Goal: Task Accomplishment & Management: Manage account settings

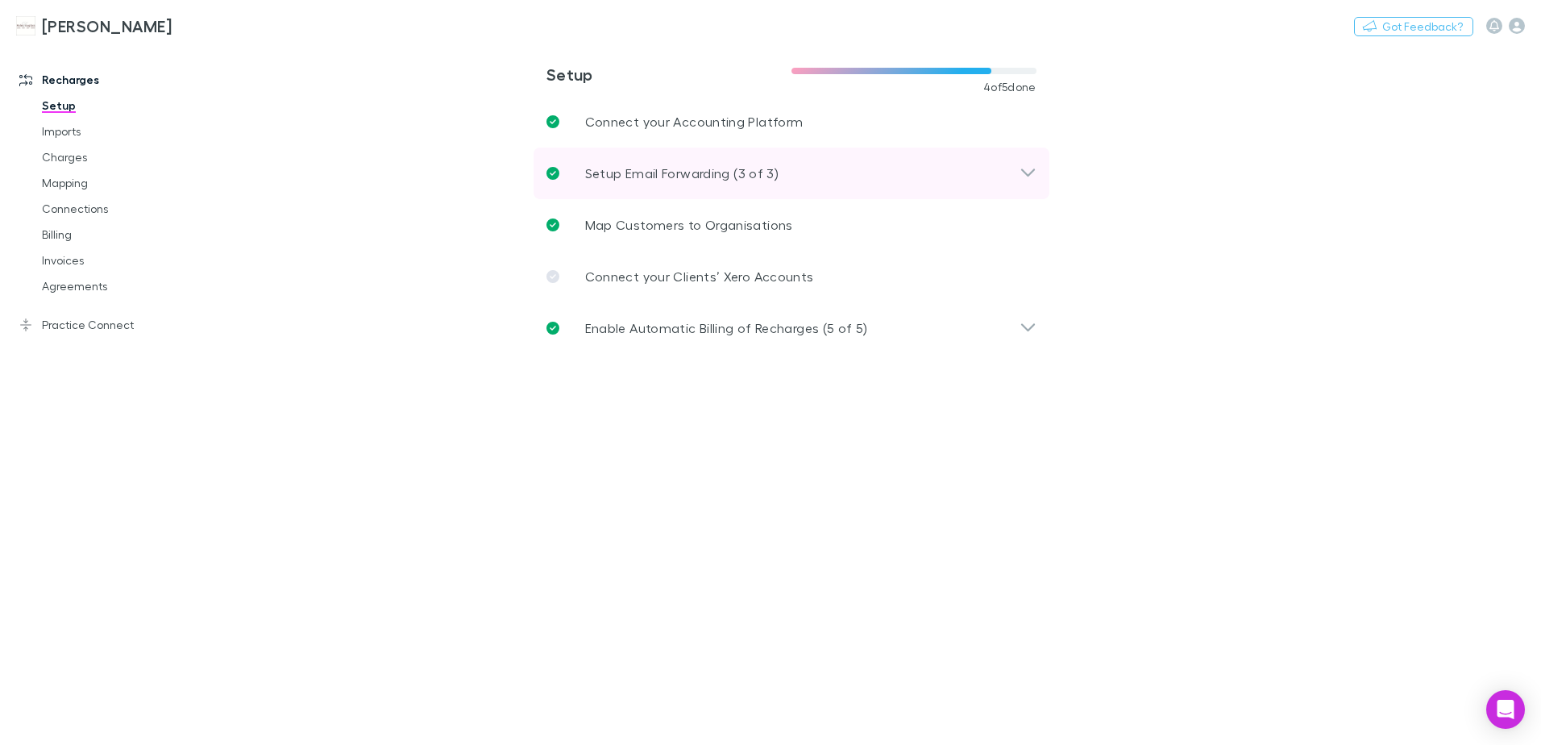
click at [1023, 174] on icon at bounding box center [1028, 173] width 17 height 19
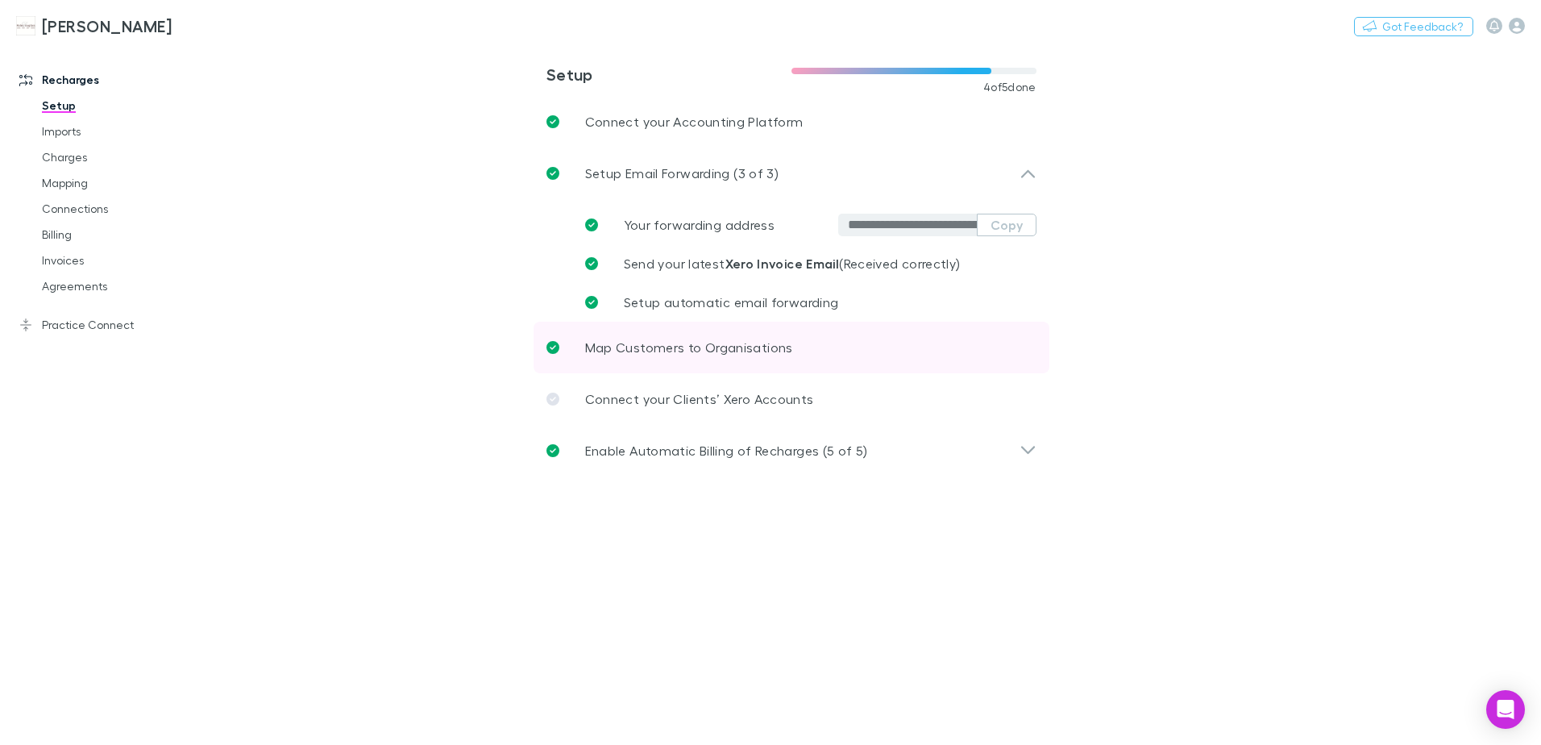
click at [762, 351] on p "Map Customers to Organisations" at bounding box center [689, 347] width 208 height 19
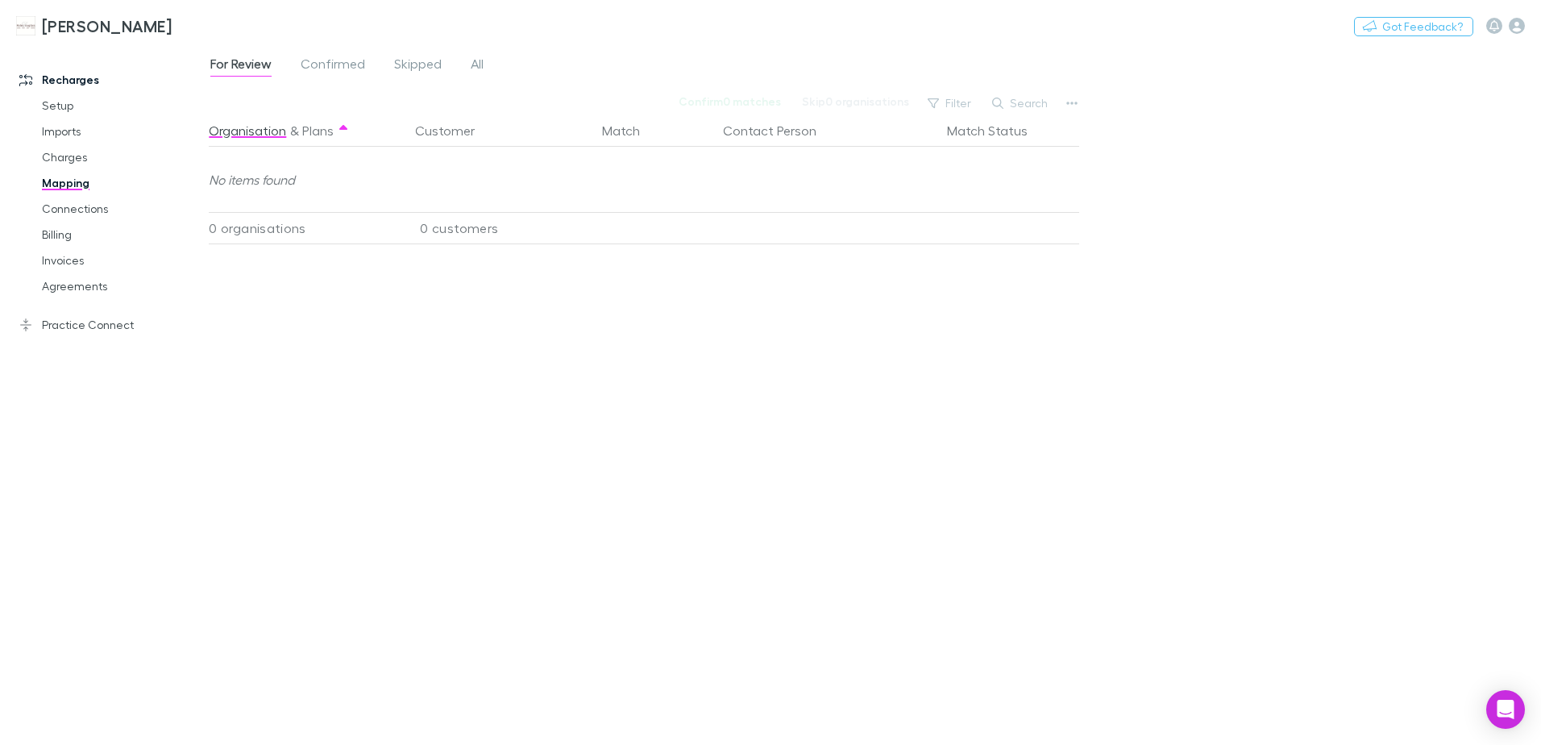
click at [72, 187] on link "Mapping" at bounding box center [122, 183] width 192 height 26
click at [484, 62] on link "All" at bounding box center [477, 66] width 16 height 26
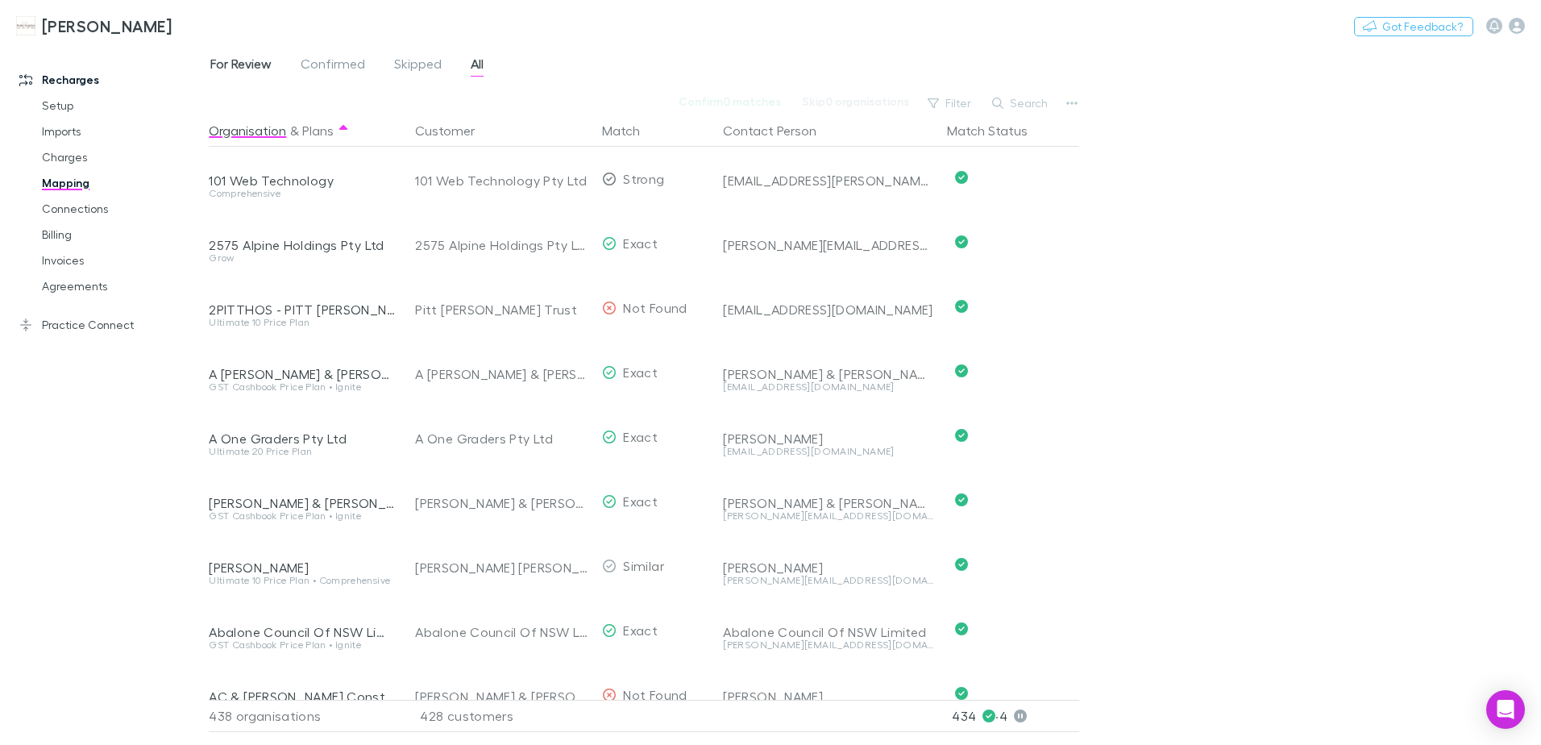
click at [244, 64] on span "For Review" at bounding box center [240, 66] width 61 height 21
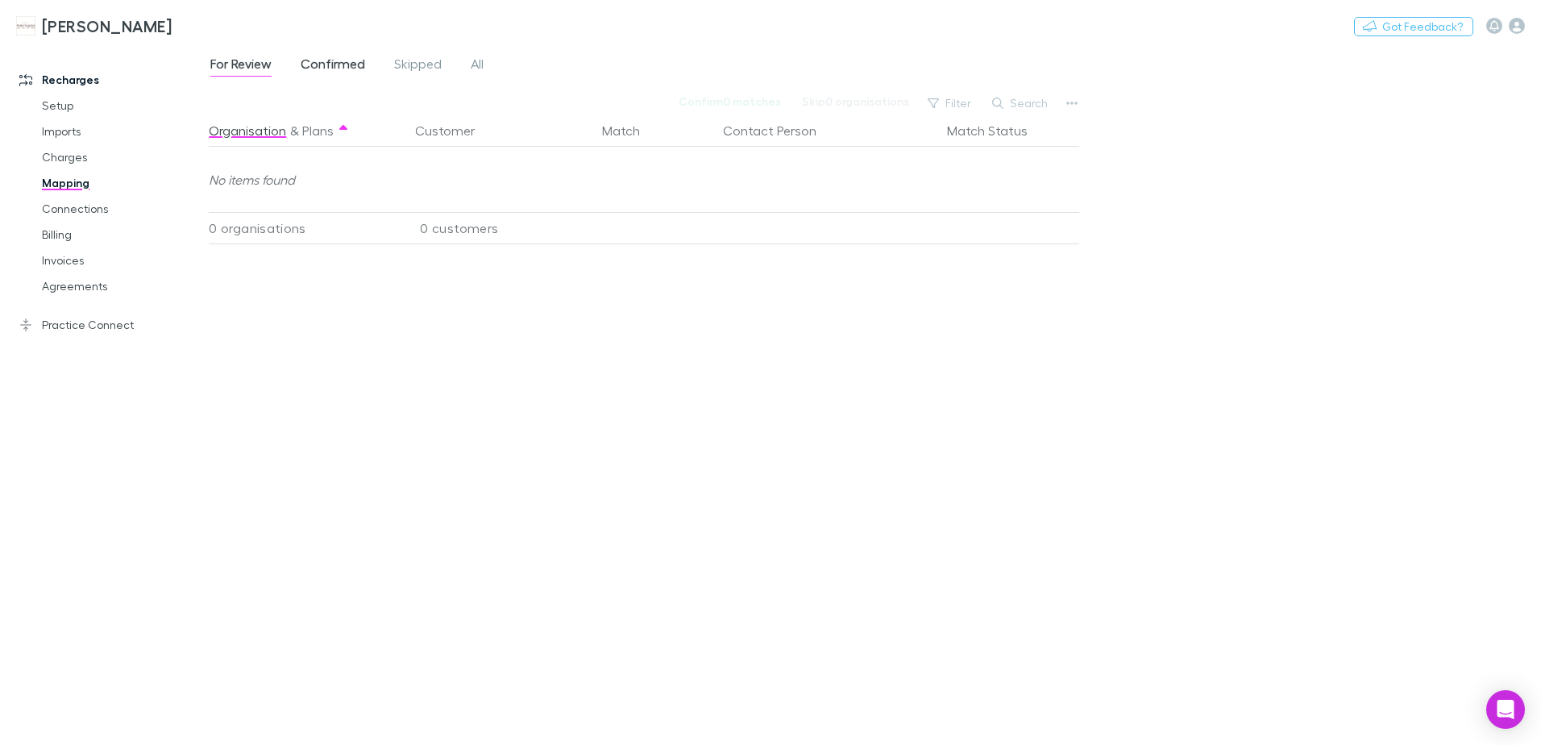
click at [322, 55] on link "Confirmed" at bounding box center [333, 66] width 68 height 26
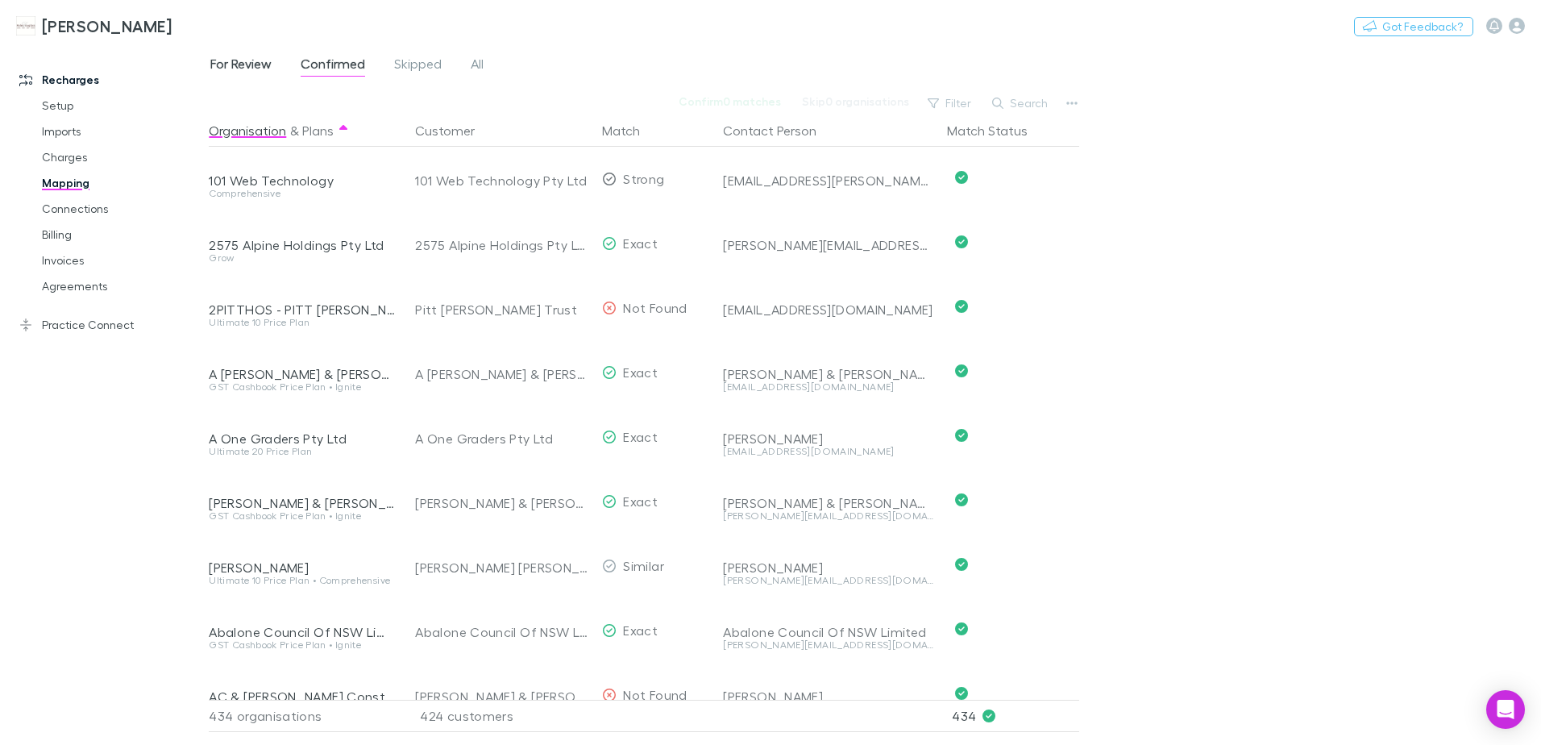
click at [220, 70] on span "For Review" at bounding box center [240, 66] width 61 height 21
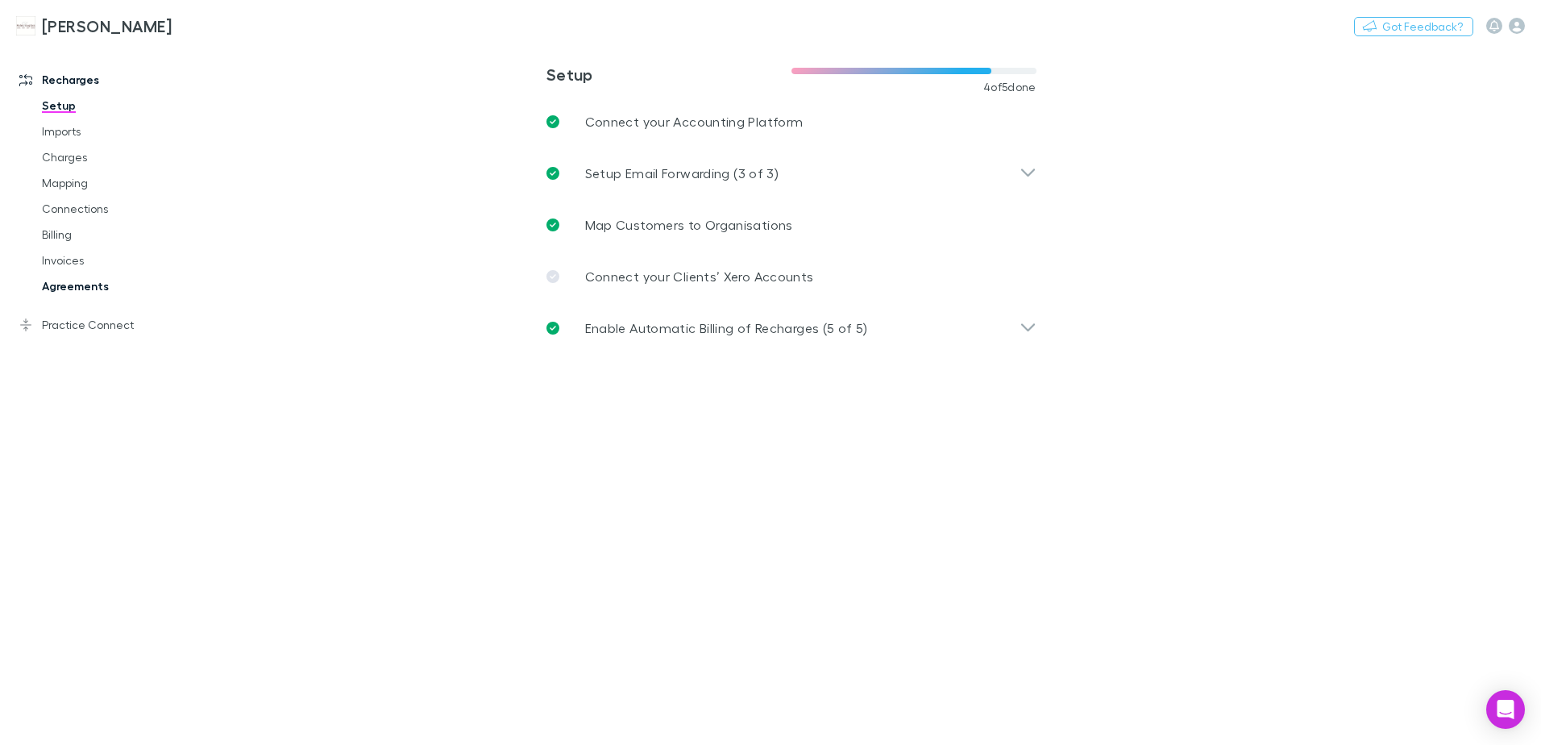
click at [82, 282] on link "Agreements" at bounding box center [122, 286] width 192 height 26
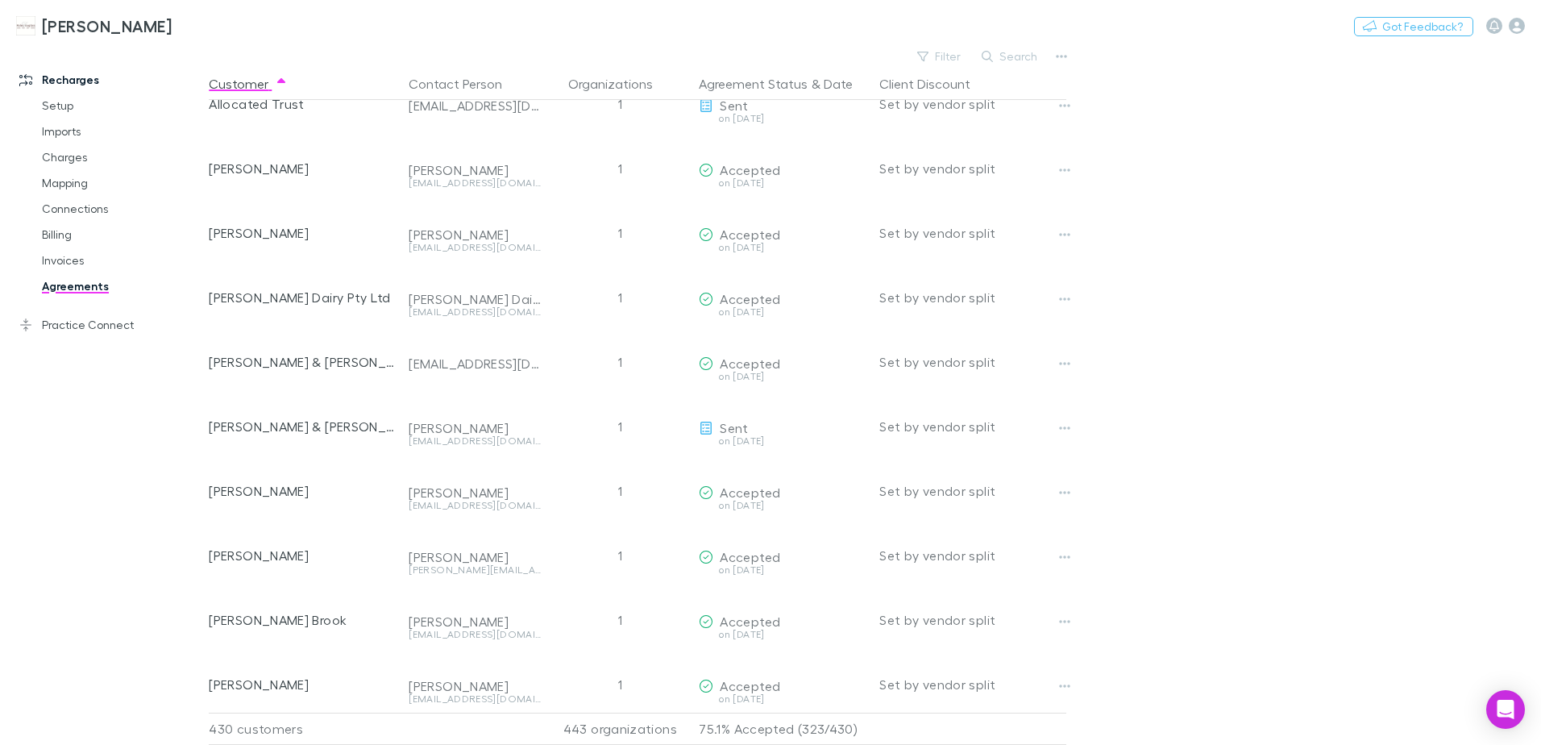
scroll to position [1128, 0]
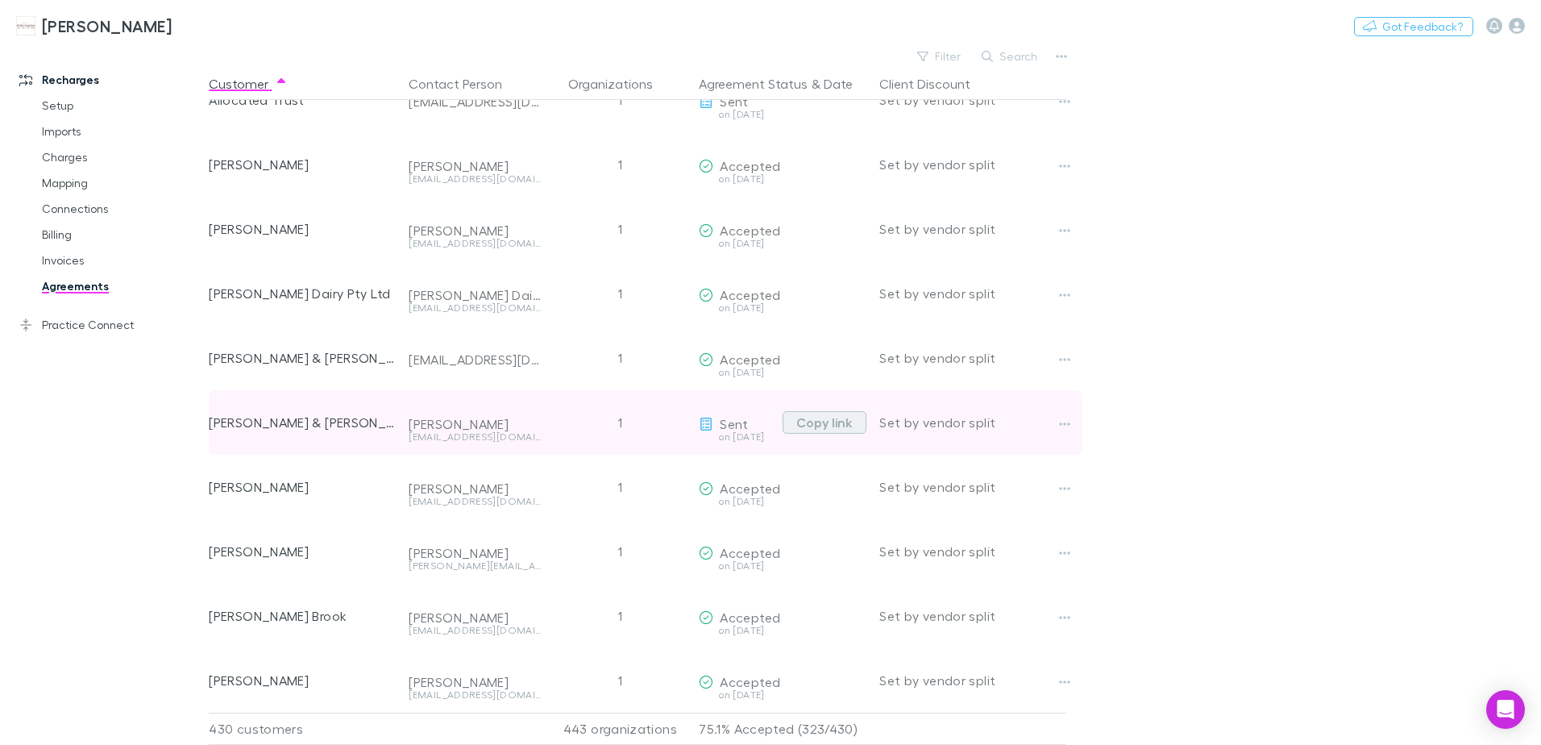
click at [816, 422] on button "Copy link" at bounding box center [825, 422] width 84 height 23
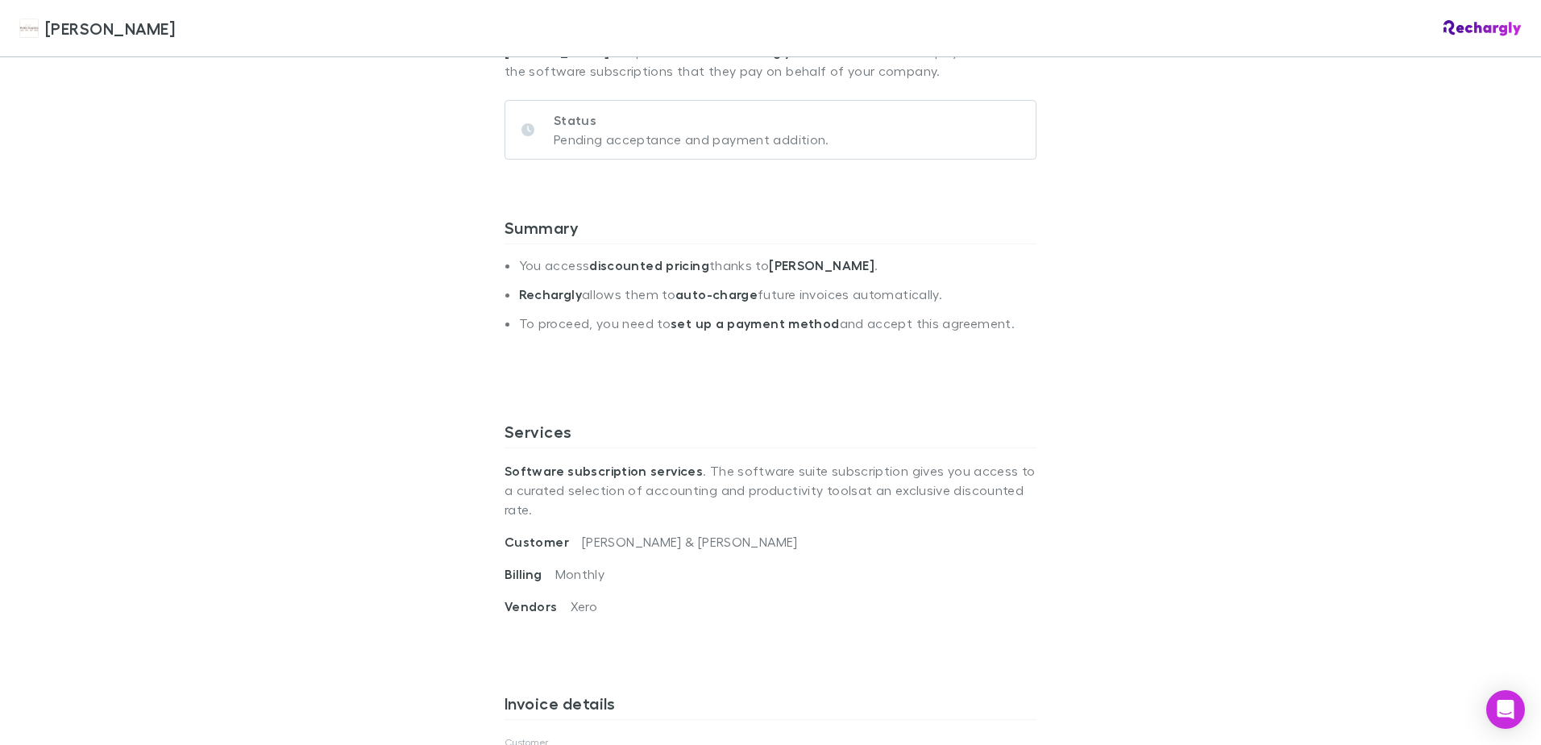
scroll to position [81, 0]
